Goal: Task Accomplishment & Management: Use online tool/utility

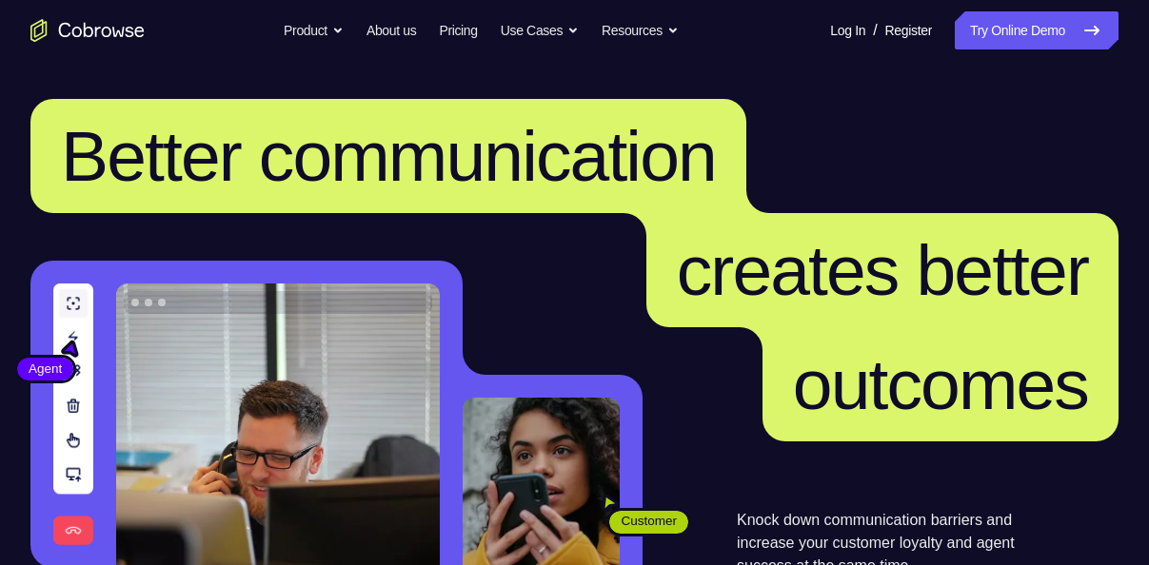
click at [967, 49] on nav "Go back Powerful, Flexible and Trustworthy. Avoid all extra friction for both A…" at bounding box center [574, 30] width 1149 height 61
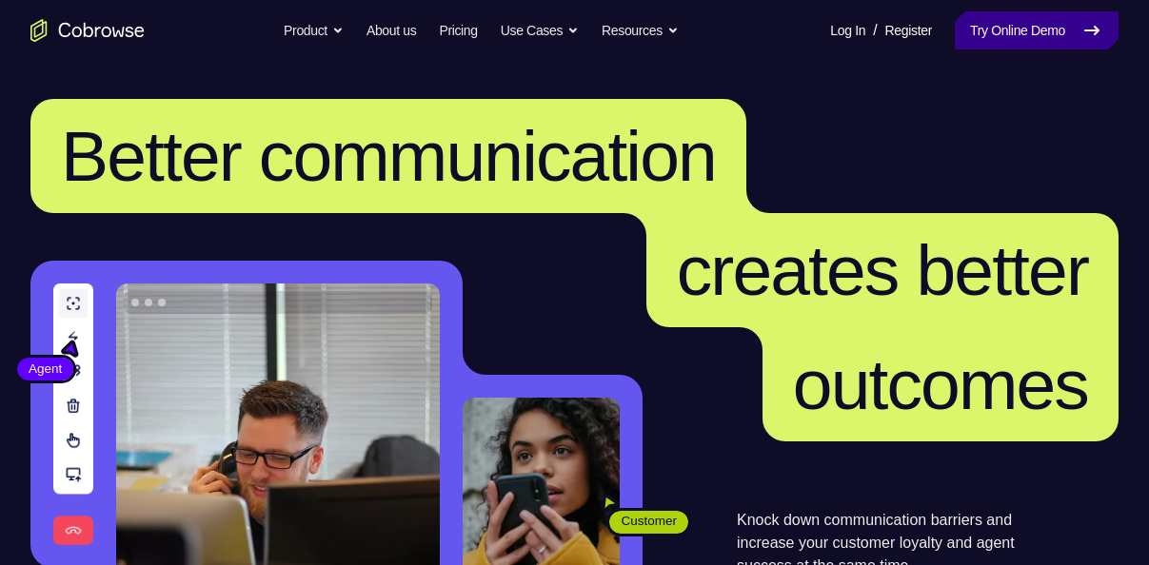
click at [976, 40] on link "Try Online Demo" at bounding box center [1036, 30] width 164 height 38
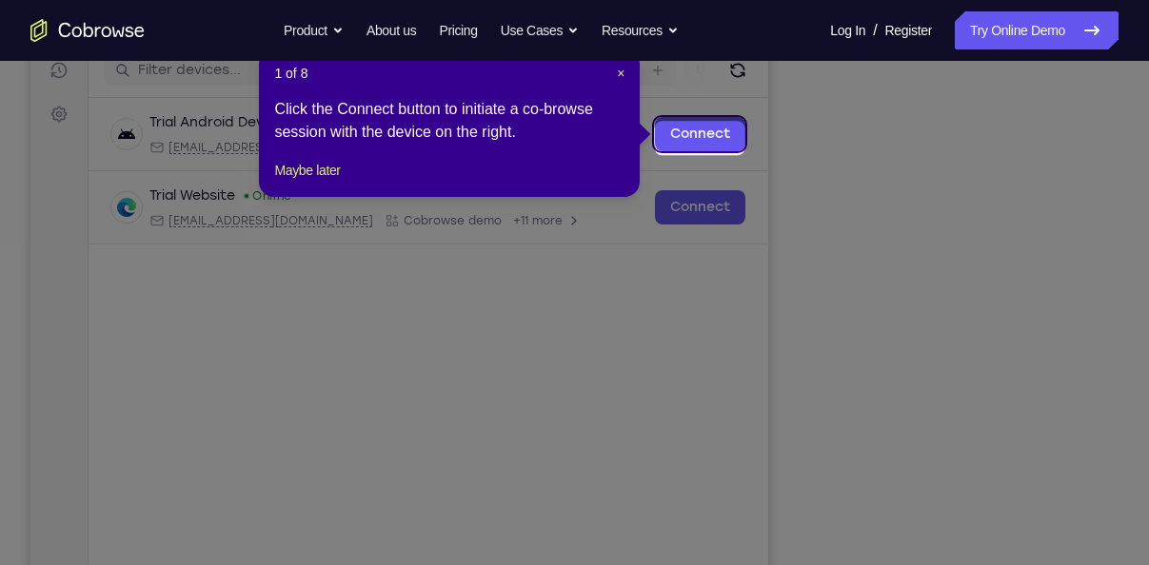
scroll to position [245, 0]
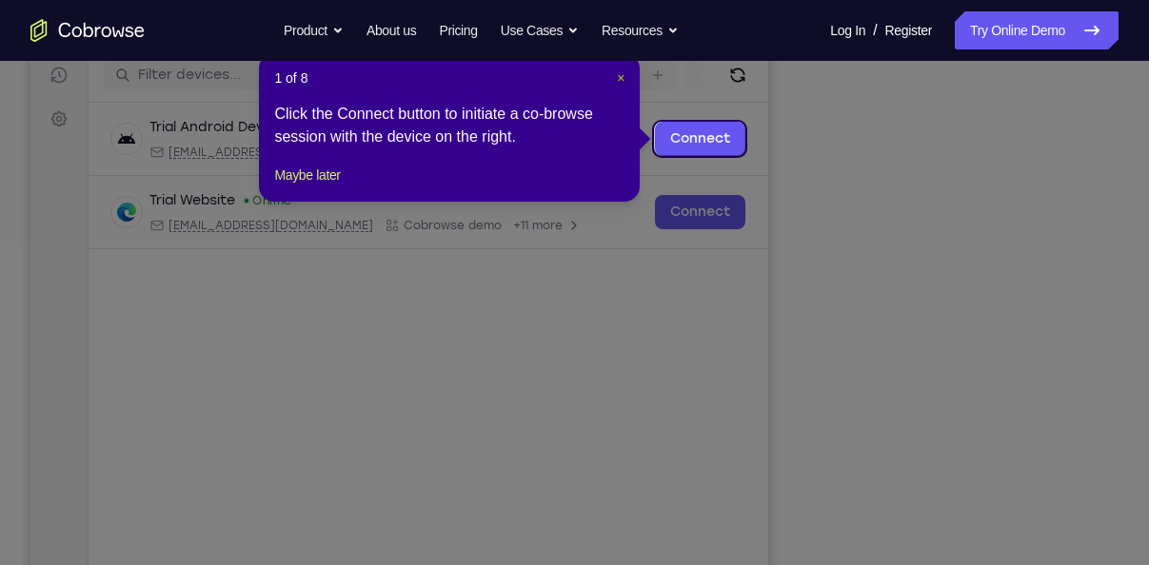
click at [617, 74] on span "×" at bounding box center [621, 77] width 8 height 15
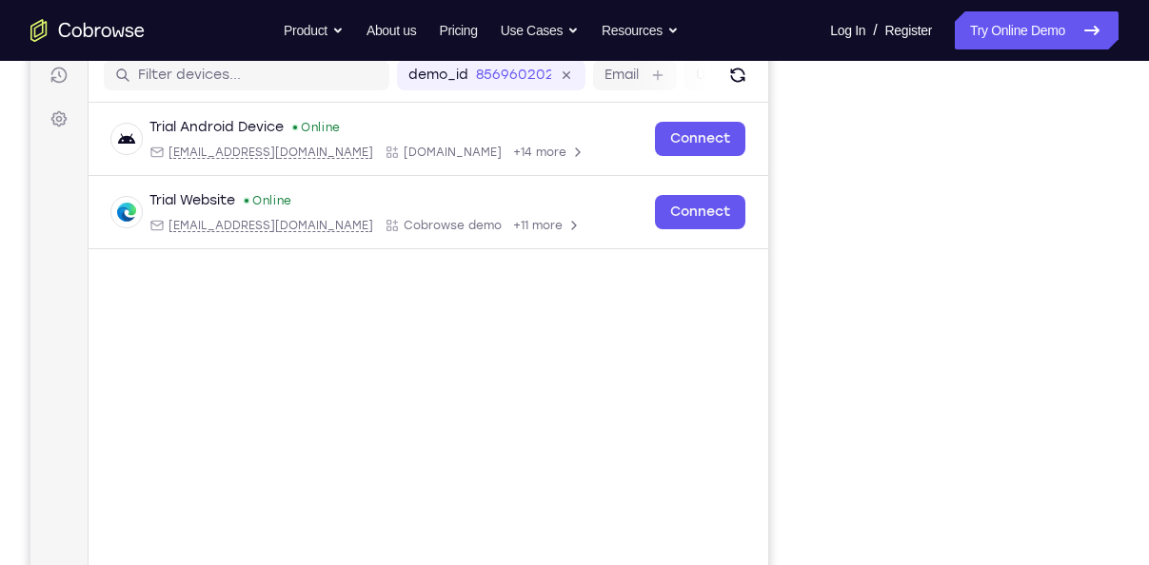
click at [1138, 346] on div "Your Support Agent Your Customer Web iOS Android Next Steps We’d be happy to gi…" at bounding box center [574, 443] width 1149 height 1255
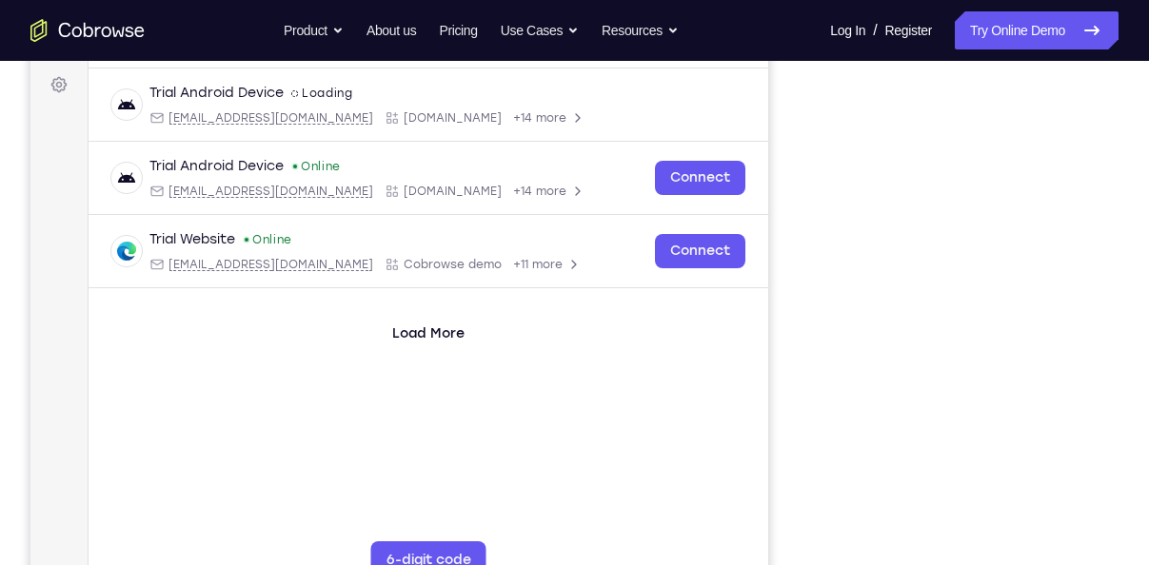
scroll to position [278, 0]
click at [1138, 359] on div "Your Support Agent Your Customer Web iOS Android Next Steps We’d be happy to gi…" at bounding box center [574, 410] width 1149 height 1255
click at [777, 248] on div "Your Support Agent Your Customer Web iOS Android" at bounding box center [574, 256] width 1088 height 703
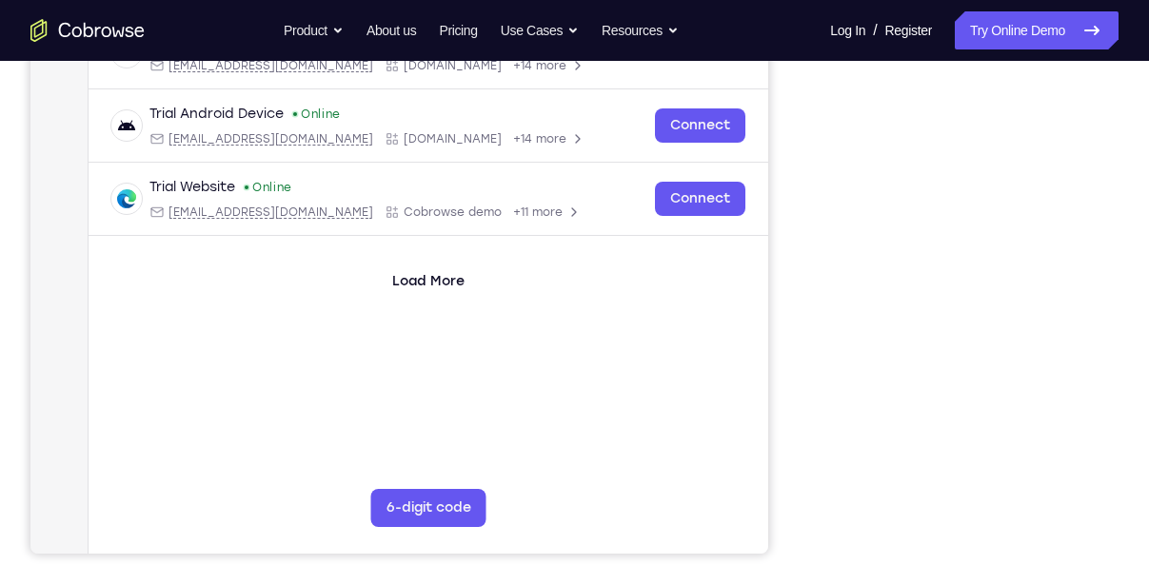
scroll to position [332, 0]
click at [805, 375] on div "Your Support Agent Your Customer Web iOS Android" at bounding box center [574, 202] width 1088 height 703
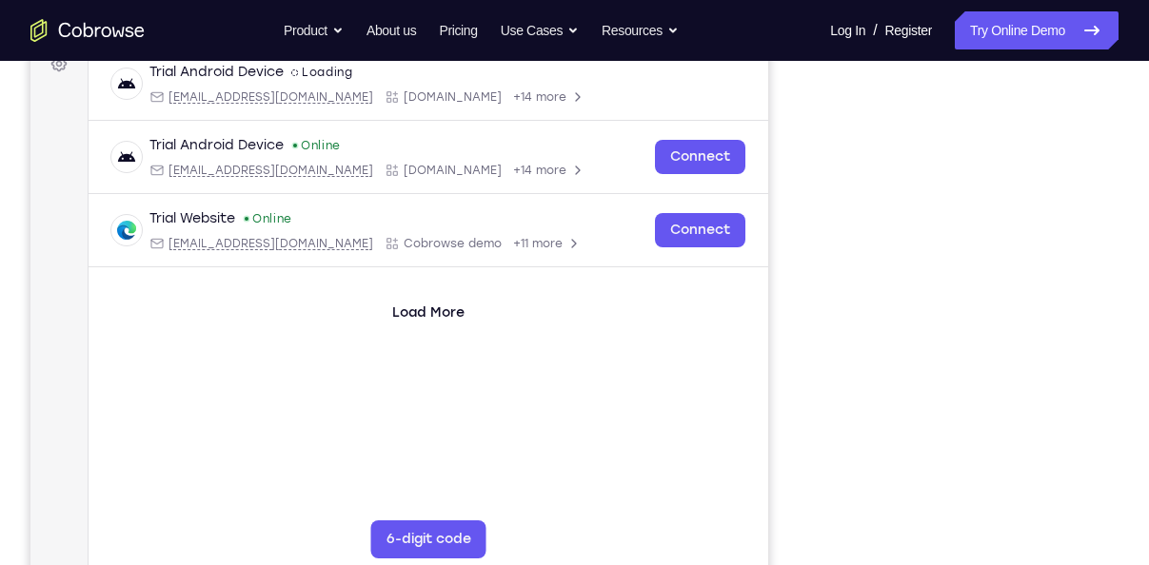
scroll to position [297, 0]
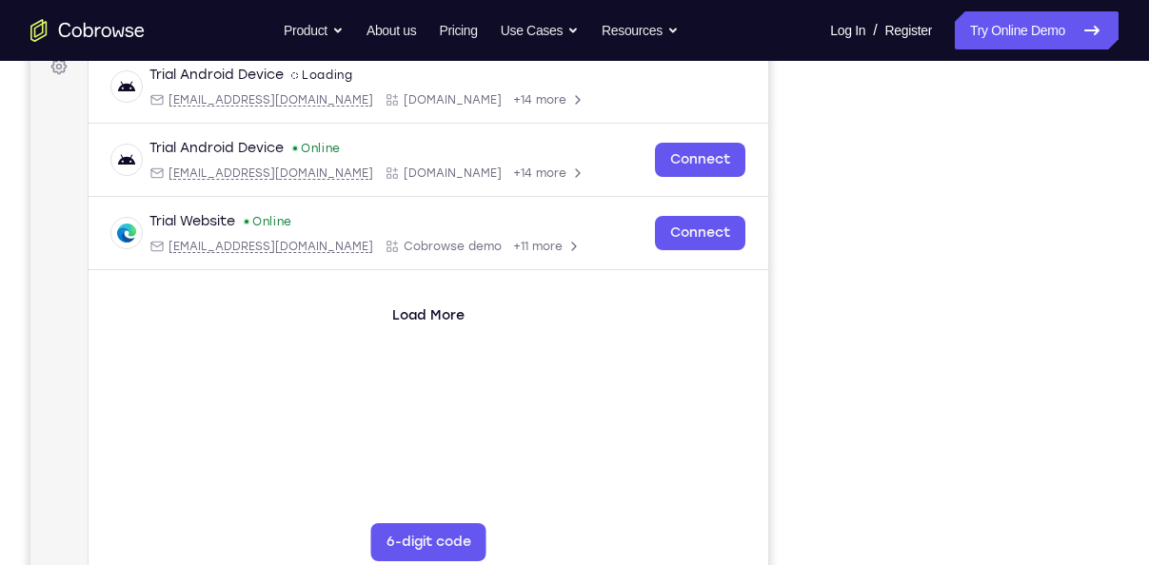
click at [812, 311] on div "Your Support Agent Your Customer Web iOS Android" at bounding box center [574, 237] width 1088 height 703
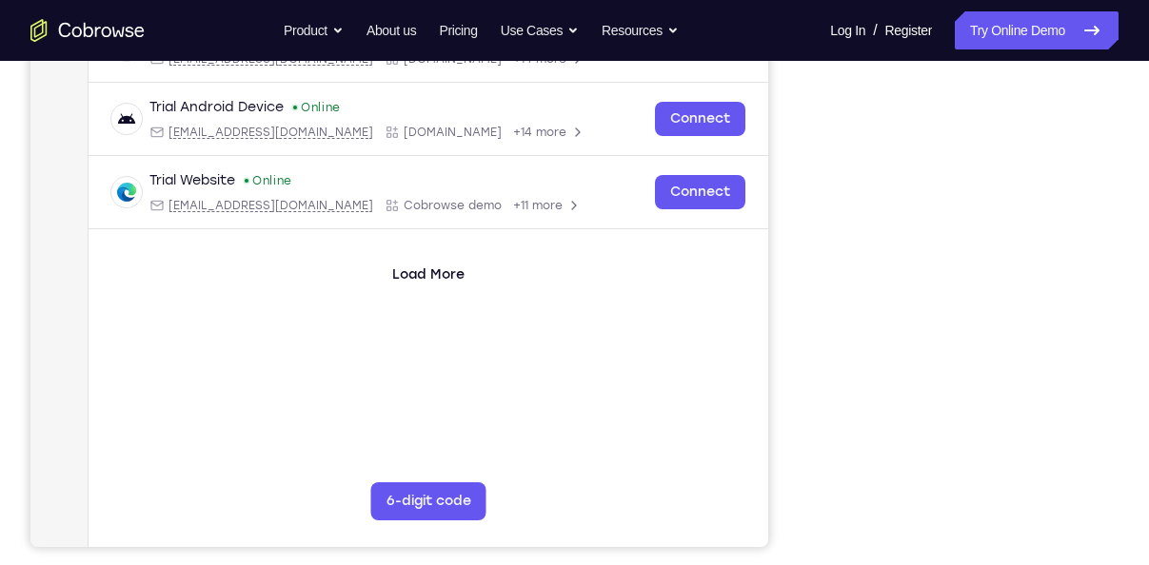
scroll to position [341, 0]
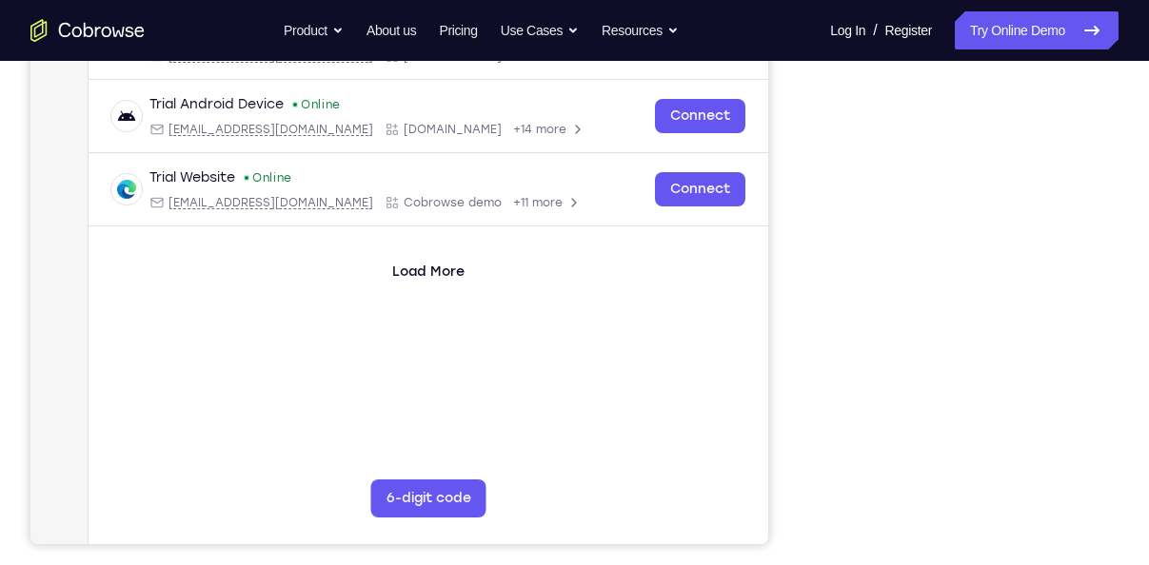
click at [723, 411] on main "demo_id 856960202 856960202 Email User ID Device ID Device name 6-digit code Co…" at bounding box center [428, 271] width 679 height 638
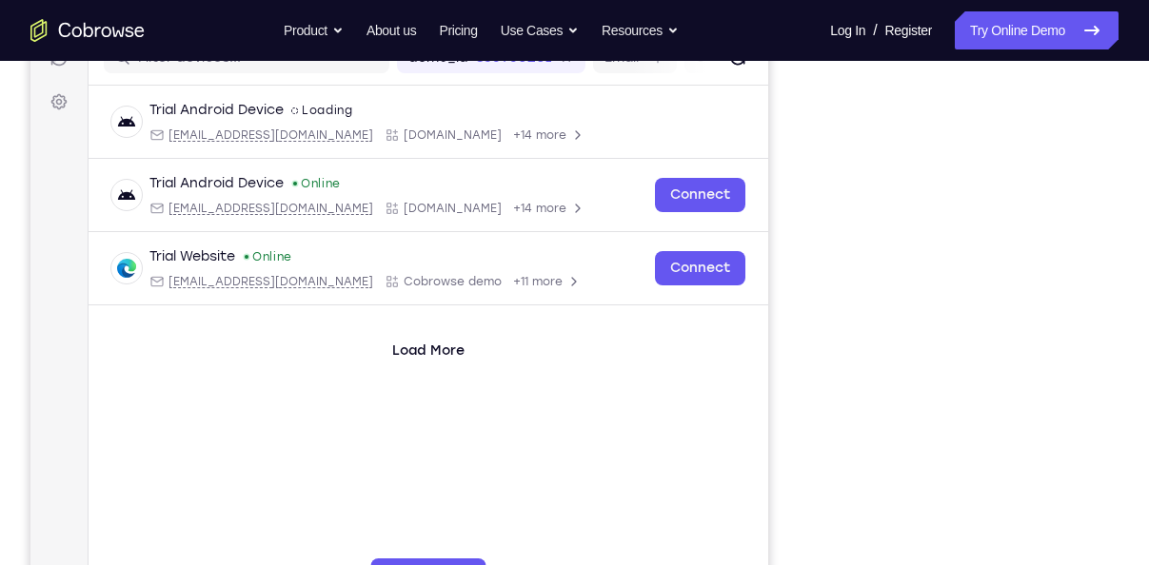
scroll to position [309, 0]
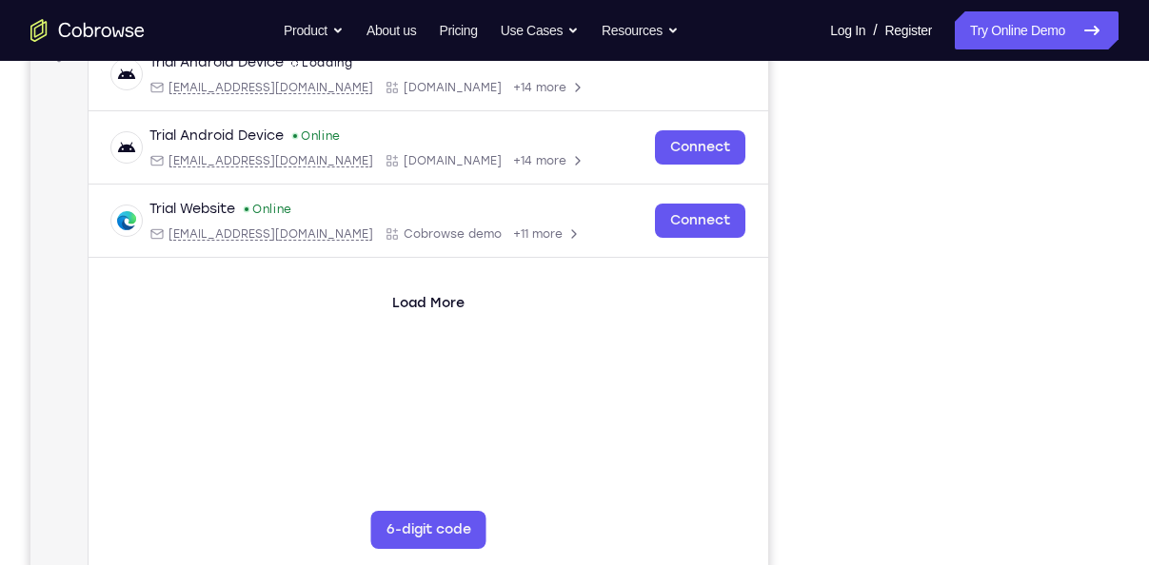
click at [1108, 237] on div at bounding box center [966, 283] width 305 height 585
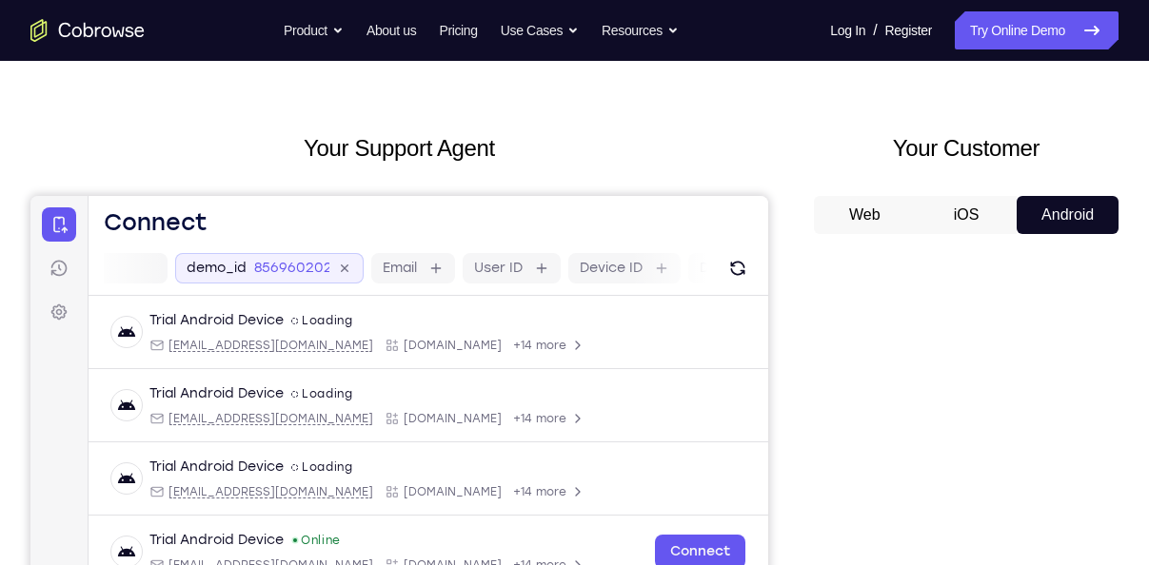
scroll to position [0, 223]
click at [347, 272] on icon at bounding box center [344, 269] width 22 height 22
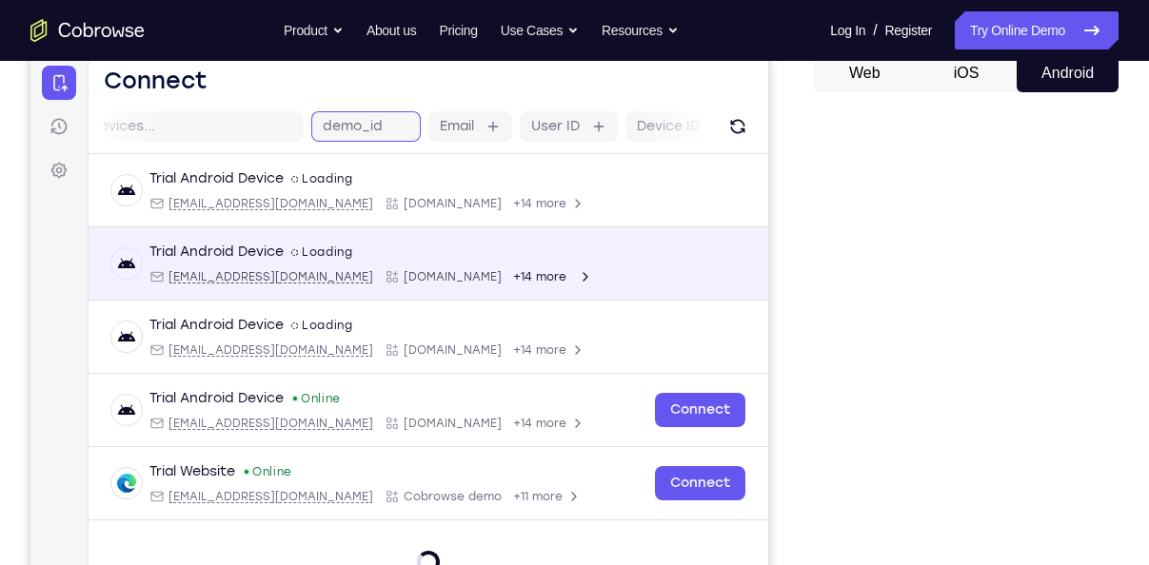
scroll to position [202, 0]
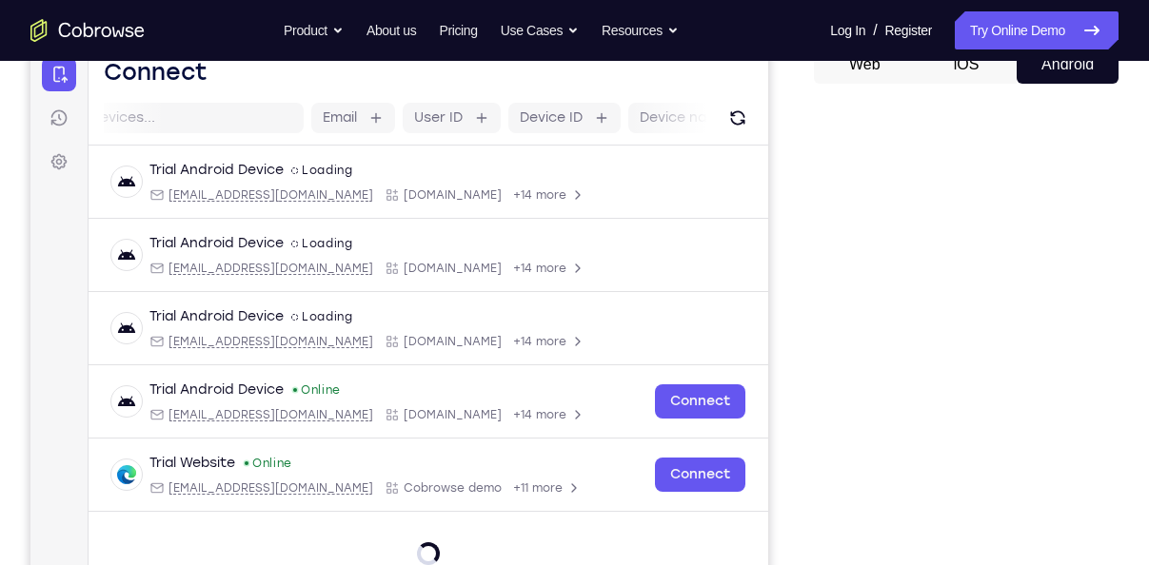
click at [1142, 429] on div "Your Support Agent Your Customer Web iOS Android Next Steps We’d be happy to gi…" at bounding box center [574, 486] width 1149 height 1255
click at [809, 285] on div "Your Support Agent Your Customer Web iOS Android" at bounding box center [574, 332] width 1088 height 703
click at [960, 81] on button "iOS" at bounding box center [966, 65] width 102 height 38
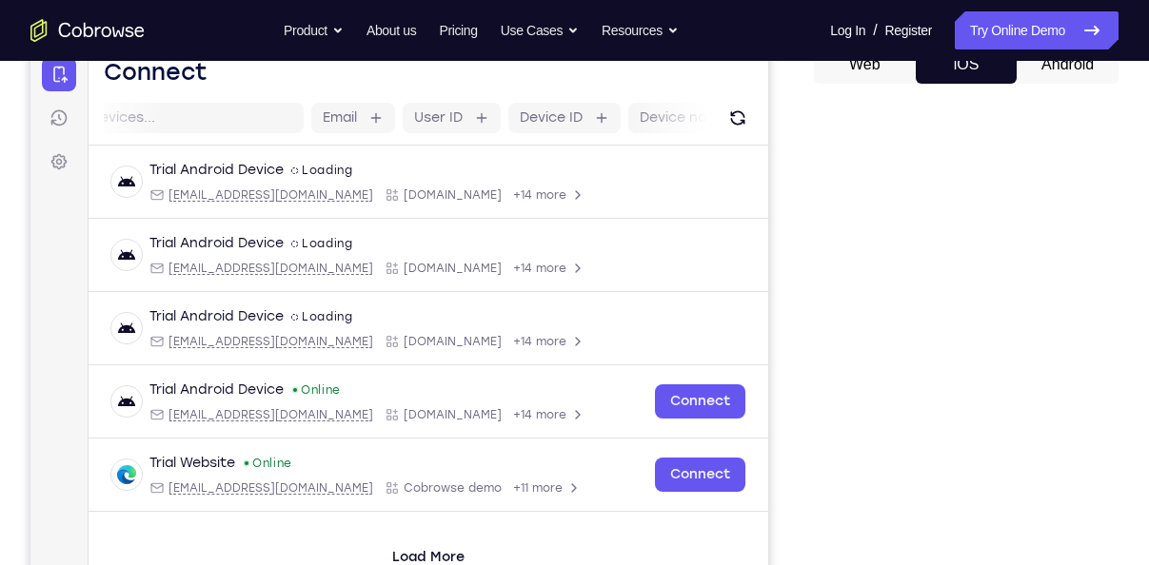
click at [1053, 65] on button "Android" at bounding box center [1067, 65] width 102 height 38
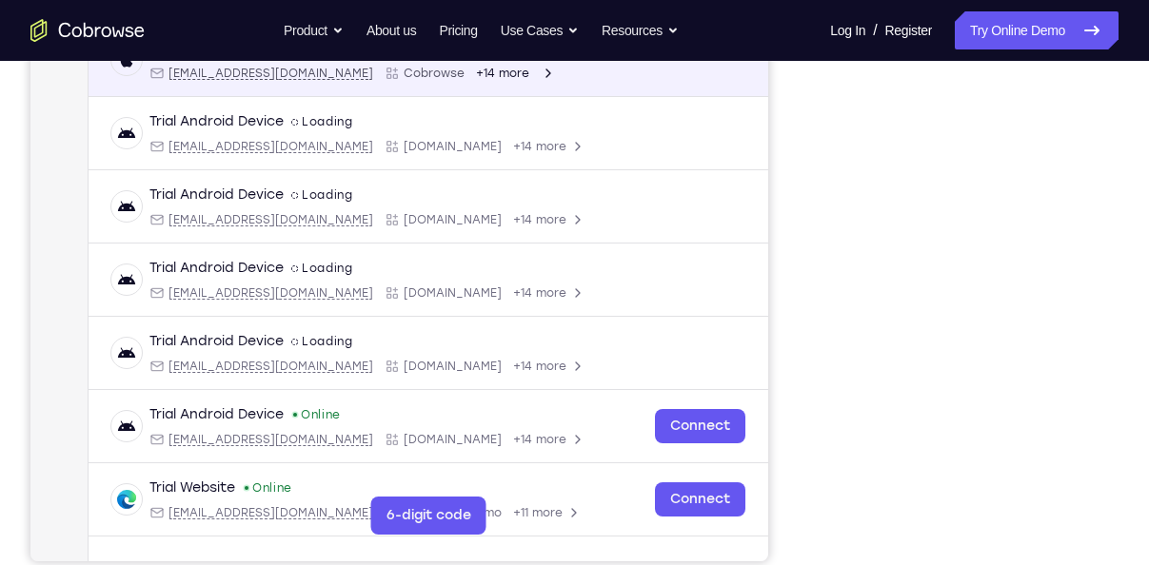
scroll to position [326, 0]
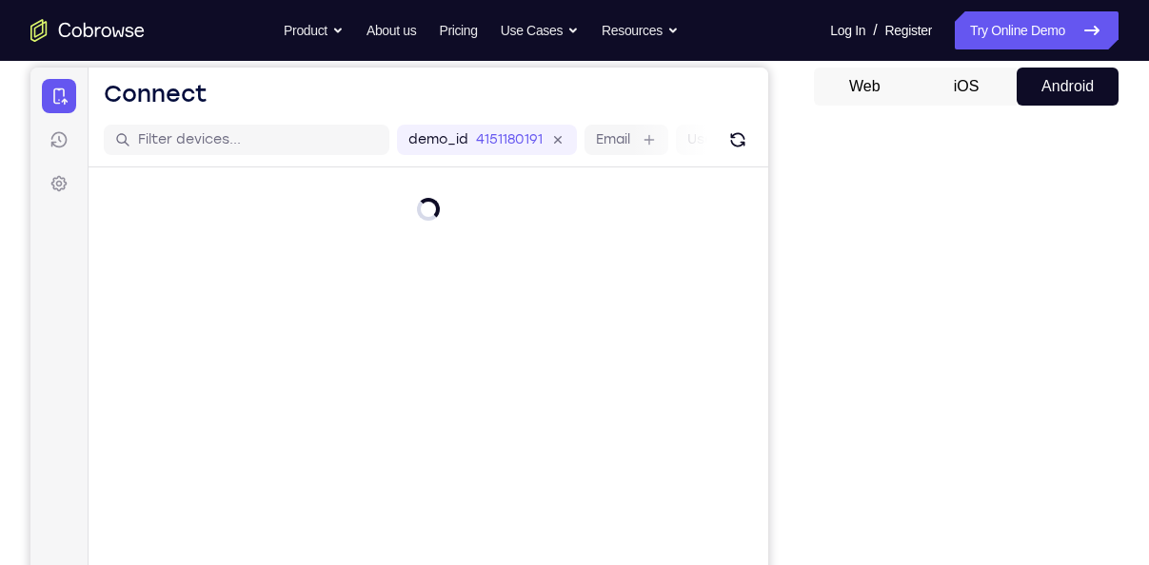
scroll to position [183, 0]
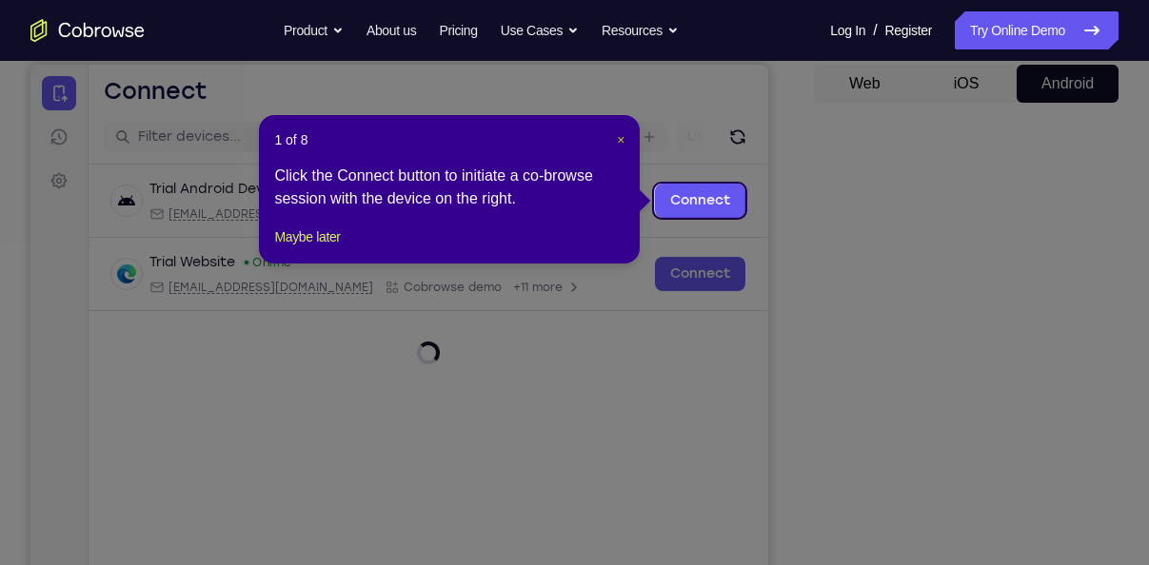
click at [622, 136] on span "×" at bounding box center [621, 139] width 8 height 15
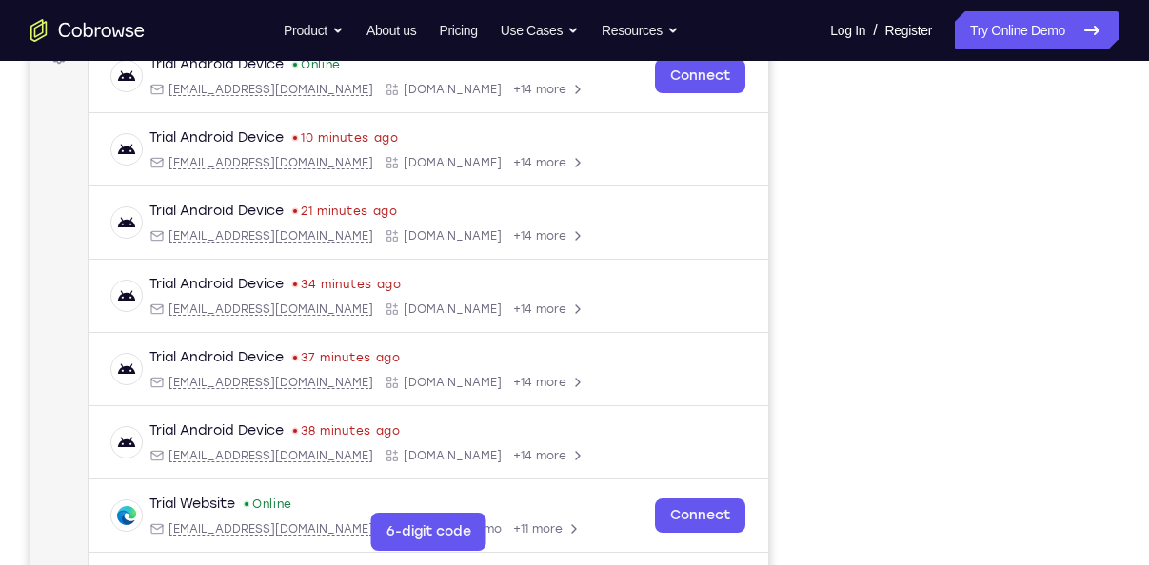
scroll to position [308, 0]
